Goal: Task Accomplishment & Management: Manage account settings

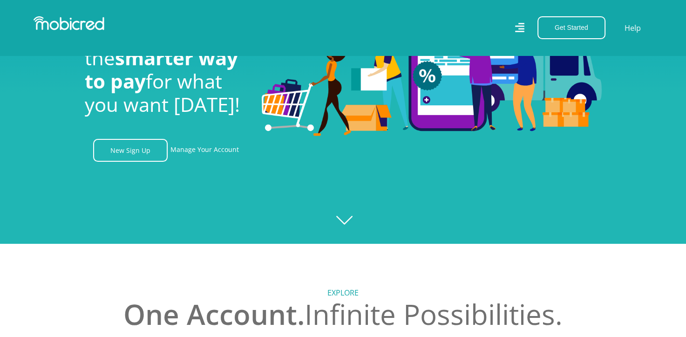
scroll to position [0, 663]
click at [207, 150] on link "Manage Your Account" at bounding box center [205, 150] width 68 height 23
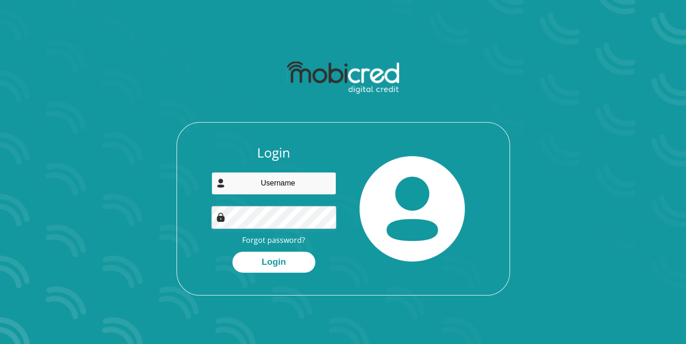
type input "[PERSON_NAME][EMAIL_ADDRESS][PERSON_NAME][DOMAIN_NAME]"
click at [305, 266] on button "Login" at bounding box center [273, 262] width 83 height 21
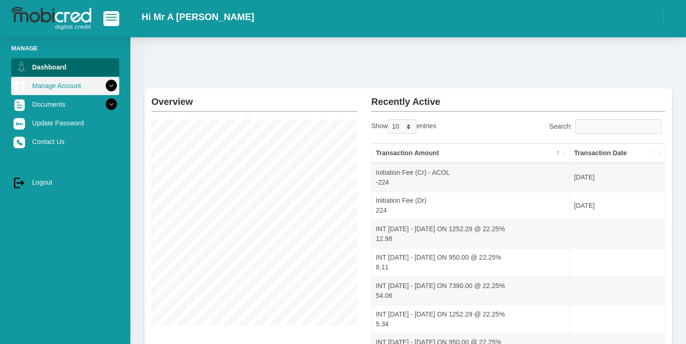
click at [82, 89] on link "Manage Account" at bounding box center [65, 86] width 108 height 18
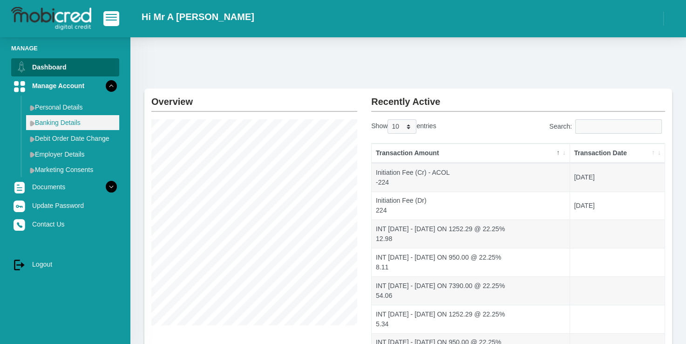
click at [33, 122] on img at bounding box center [32, 123] width 5 height 6
click at [32, 125] on img at bounding box center [32, 123] width 5 height 6
click at [50, 122] on link "Banking Details" at bounding box center [72, 122] width 93 height 15
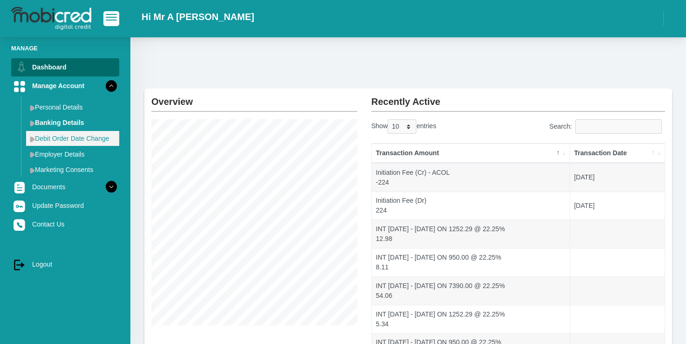
click at [85, 137] on link "Debit Order Date Change" at bounding box center [72, 138] width 93 height 15
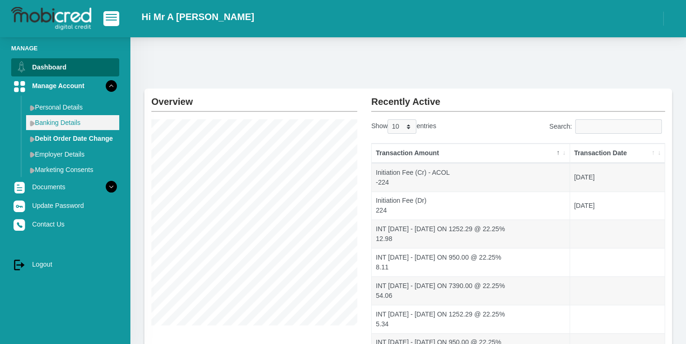
click at [60, 121] on link "Banking Details" at bounding box center [72, 122] width 93 height 15
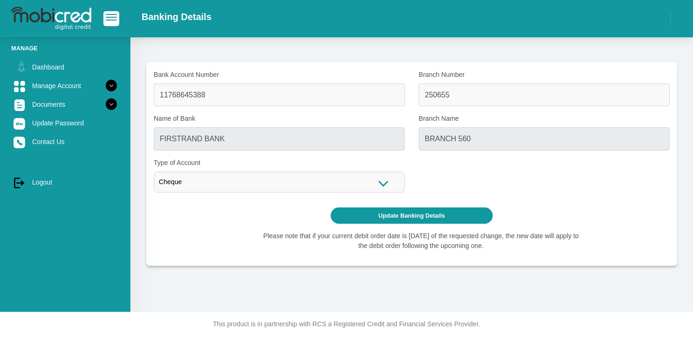
click at [251, 127] on div "Name of Bank FIRSTRAND BANK" at bounding box center [279, 132] width 251 height 36
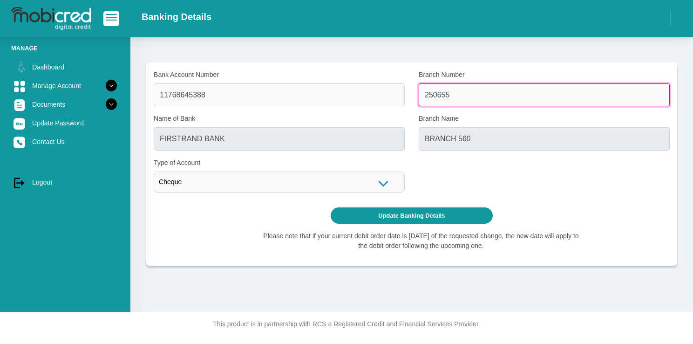
click at [443, 98] on input "250655" at bounding box center [544, 94] width 251 height 23
drag, startPoint x: 470, startPoint y: 95, endPoint x: 397, endPoint y: 101, distance: 72.9
click at [401, 100] on div "Bank Account Number 11768645388 Branch Number 250655 Name of Bank FIRSTRAND BAN…" at bounding box center [412, 135] width 530 height 130
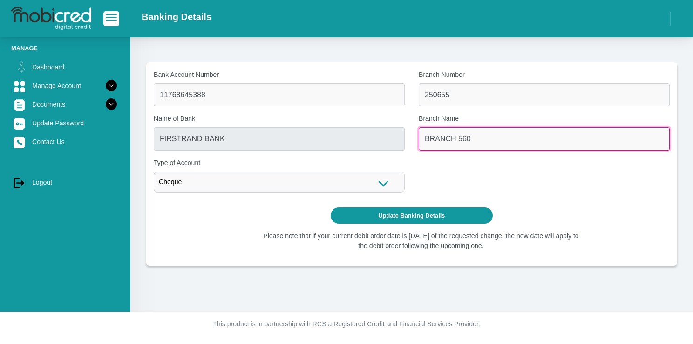
click at [463, 137] on input "BRANCH 560" at bounding box center [544, 138] width 251 height 23
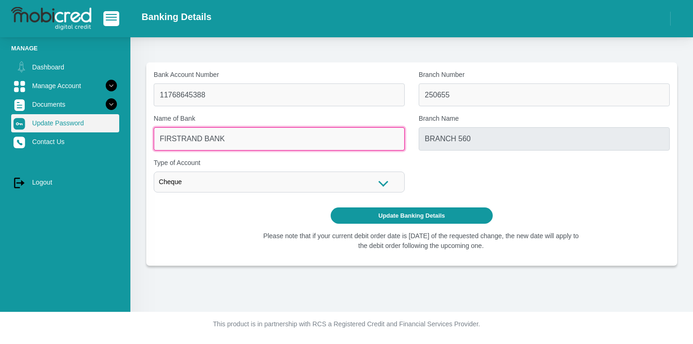
drag, startPoint x: 305, startPoint y: 139, endPoint x: 53, endPoint y: 128, distance: 251.8
click at [53, 128] on div "Manage Dashboard Manage Account Personal Details Banking Details" at bounding box center [346, 156] width 693 height 312
click at [269, 147] on input "FIRSTRAND BANK" at bounding box center [279, 138] width 251 height 23
drag, startPoint x: 249, startPoint y: 141, endPoint x: 165, endPoint y: 131, distance: 84.4
click at [165, 131] on input "FIRSTRAND BANK" at bounding box center [279, 138] width 251 height 23
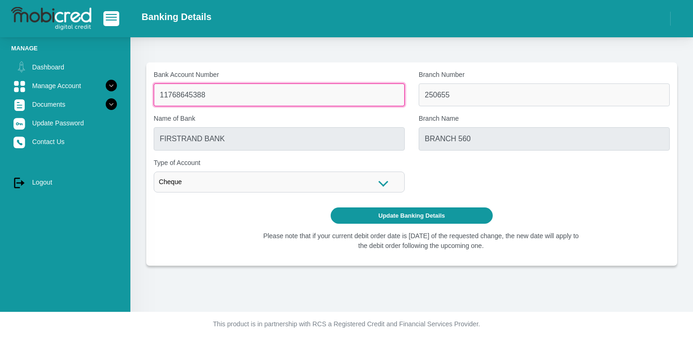
click at [212, 102] on input "11768645388" at bounding box center [279, 94] width 251 height 23
click at [217, 94] on input "11768645388" at bounding box center [279, 94] width 251 height 23
drag, startPoint x: 214, startPoint y: 98, endPoint x: 102, endPoint y: 89, distance: 112.2
click at [102, 89] on div "Manage Dashboard Manage Account Personal Details Banking Details" at bounding box center [346, 156] width 693 height 312
paste input "2387858359"
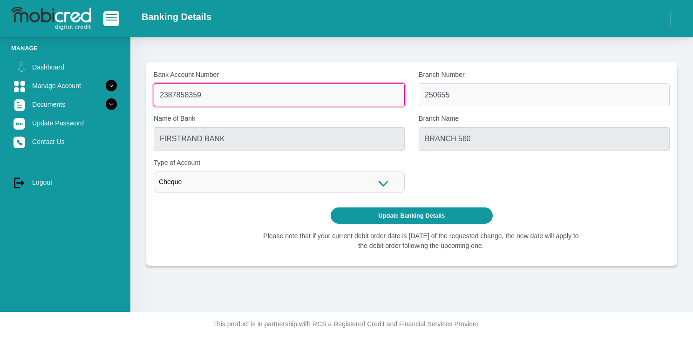
type input "2387858359"
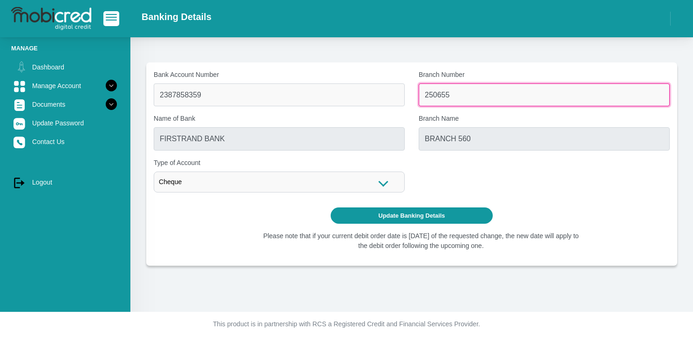
drag, startPoint x: 457, startPoint y: 98, endPoint x: 391, endPoint y: 94, distance: 65.9
click at [391, 94] on div "Bank Account Number 2387858359 Branch Number 250655 Name of Bank FIRSTRAND BANK…" at bounding box center [412, 135] width 530 height 130
type input "470010"
click at [331, 207] on button "Update Banking Details" at bounding box center [412, 215] width 163 height 16
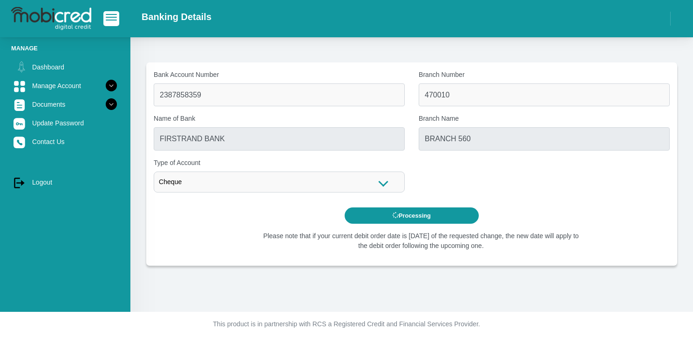
click at [280, 125] on div "Name of Bank FIRSTRAND BANK" at bounding box center [279, 132] width 251 height 36
type input "CAPITEC BANK LIMITED"
type input "CAPITEC BANK CPC"
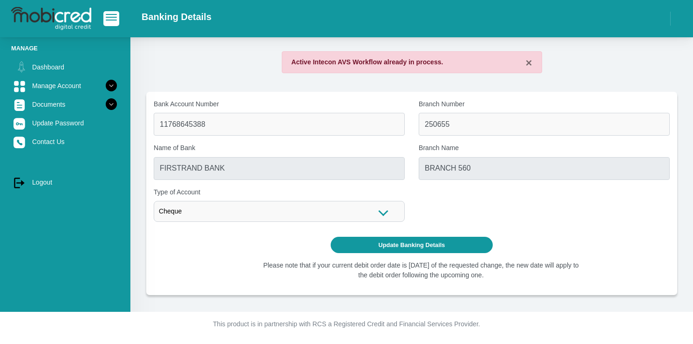
click at [272, 204] on div "Cheque" at bounding box center [279, 211] width 251 height 21
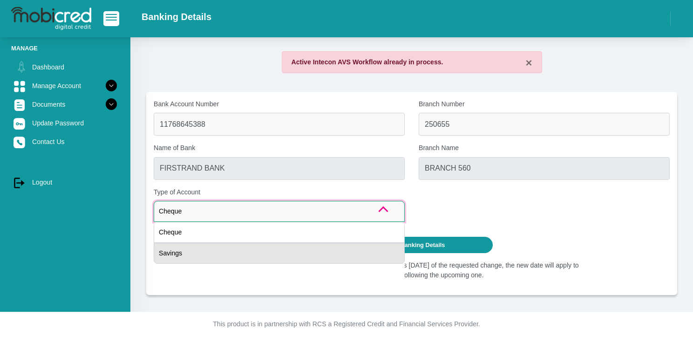
click at [255, 257] on div "Savings" at bounding box center [279, 253] width 251 height 21
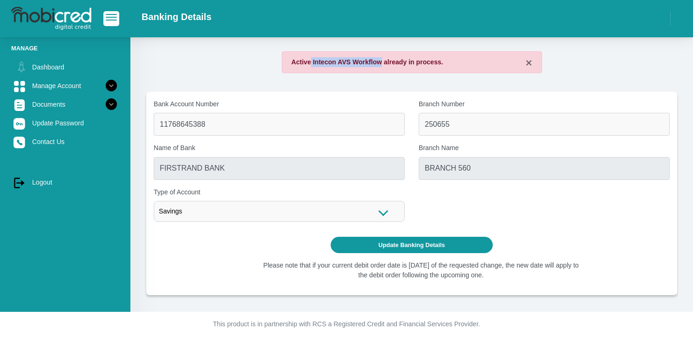
drag, startPoint x: 382, startPoint y: 65, endPoint x: 311, endPoint y: 61, distance: 70.9
click at [311, 61] on strong "Active Intecon AVS Workflow already in process." at bounding box center [368, 61] width 152 height 7
drag, startPoint x: 311, startPoint y: 61, endPoint x: 321, endPoint y: 61, distance: 9.3
copy strong "Intecon AVS Workflow"
click at [53, 100] on link "Documents" at bounding box center [65, 105] width 108 height 18
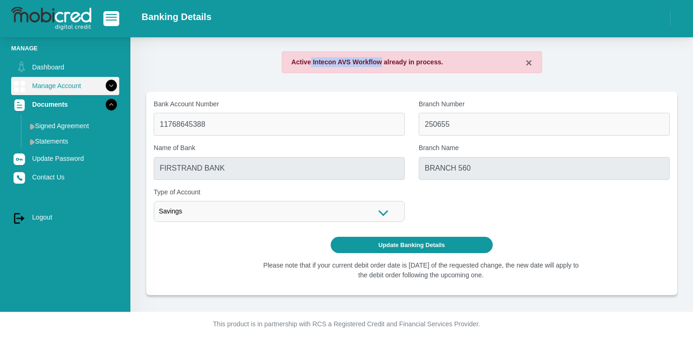
click at [59, 90] on link "Manage Account" at bounding box center [65, 86] width 108 height 18
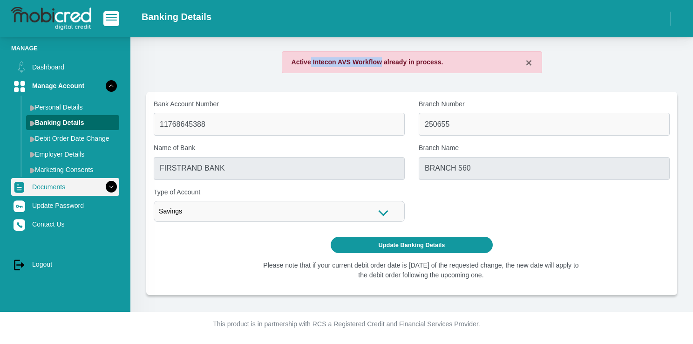
click at [68, 194] on link "Documents" at bounding box center [65, 187] width 108 height 18
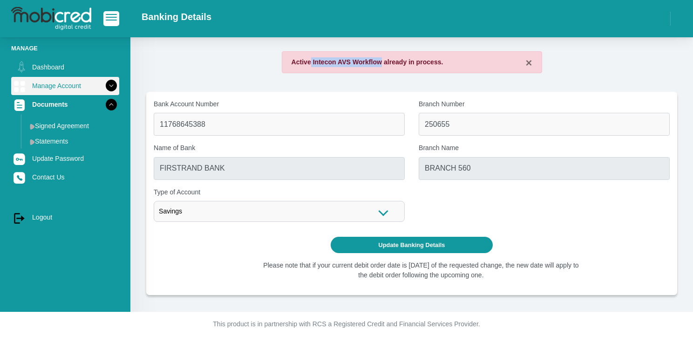
click at [61, 82] on link "Manage Account" at bounding box center [65, 86] width 108 height 18
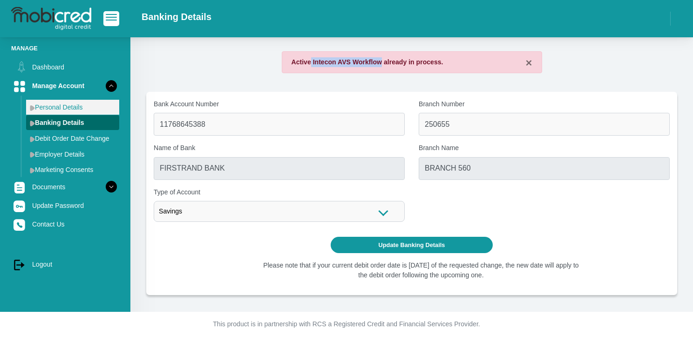
click at [63, 102] on link "Personal Details" at bounding box center [72, 107] width 93 height 15
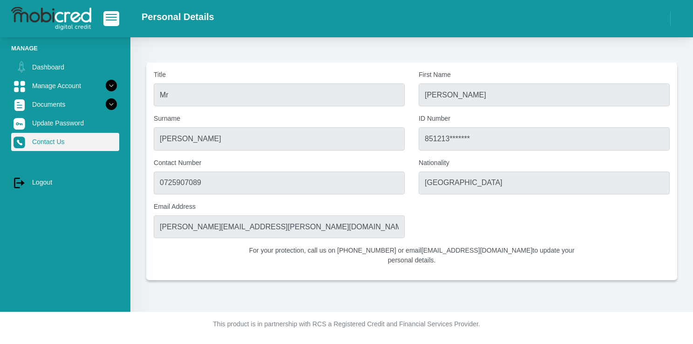
click at [58, 147] on link "Contact Us" at bounding box center [65, 142] width 108 height 18
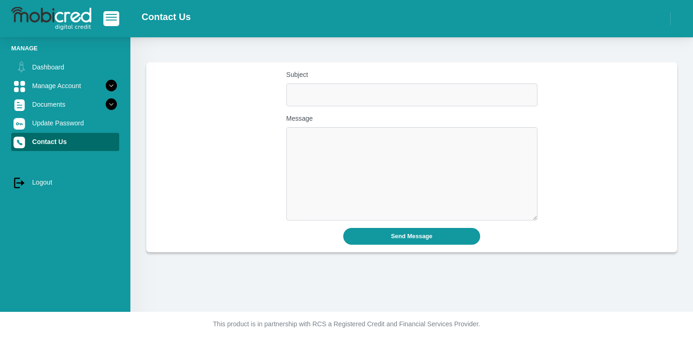
click at [58, 147] on link "Contact Us" at bounding box center [65, 142] width 108 height 18
click at [22, 144] on img at bounding box center [21, 142] width 14 height 14
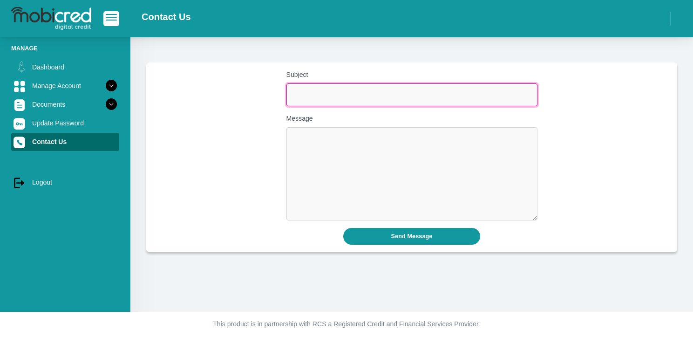
click at [362, 89] on input "Subject" at bounding box center [412, 94] width 251 height 23
type input "Update bank details for debit order"
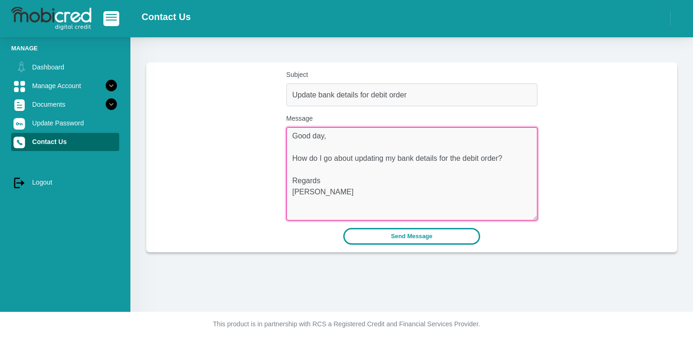
type textarea "Good day, How do I go about updating my bank details for the debit order? Regar…"
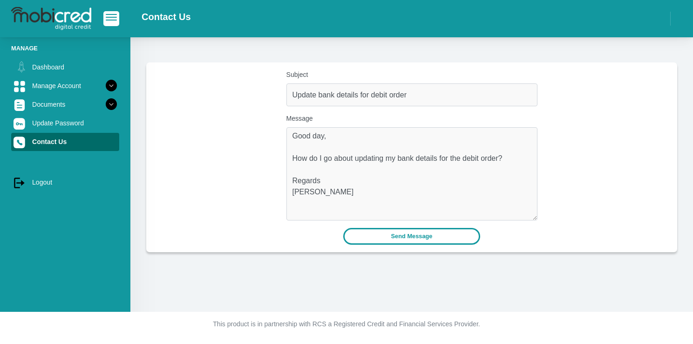
click at [429, 235] on button "Send Message" at bounding box center [411, 236] width 137 height 16
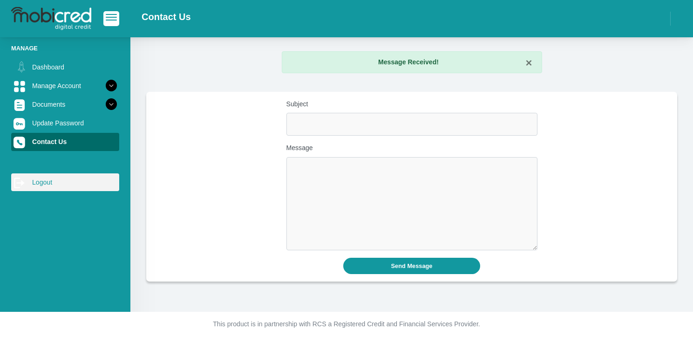
click at [46, 177] on link "log out Logout" at bounding box center [65, 182] width 108 height 18
